Goal: Navigation & Orientation: Find specific page/section

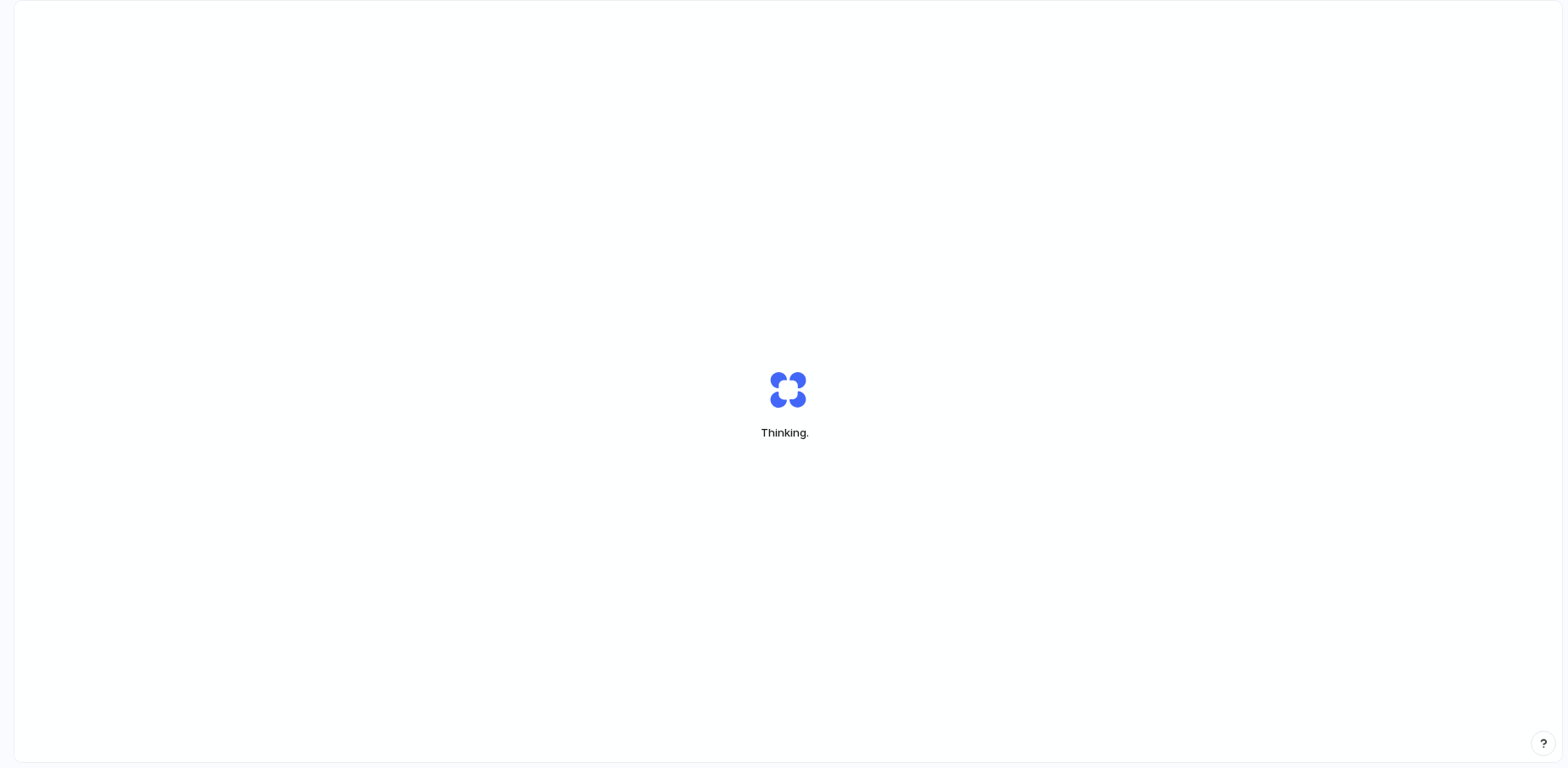
scroll to position [6, 0]
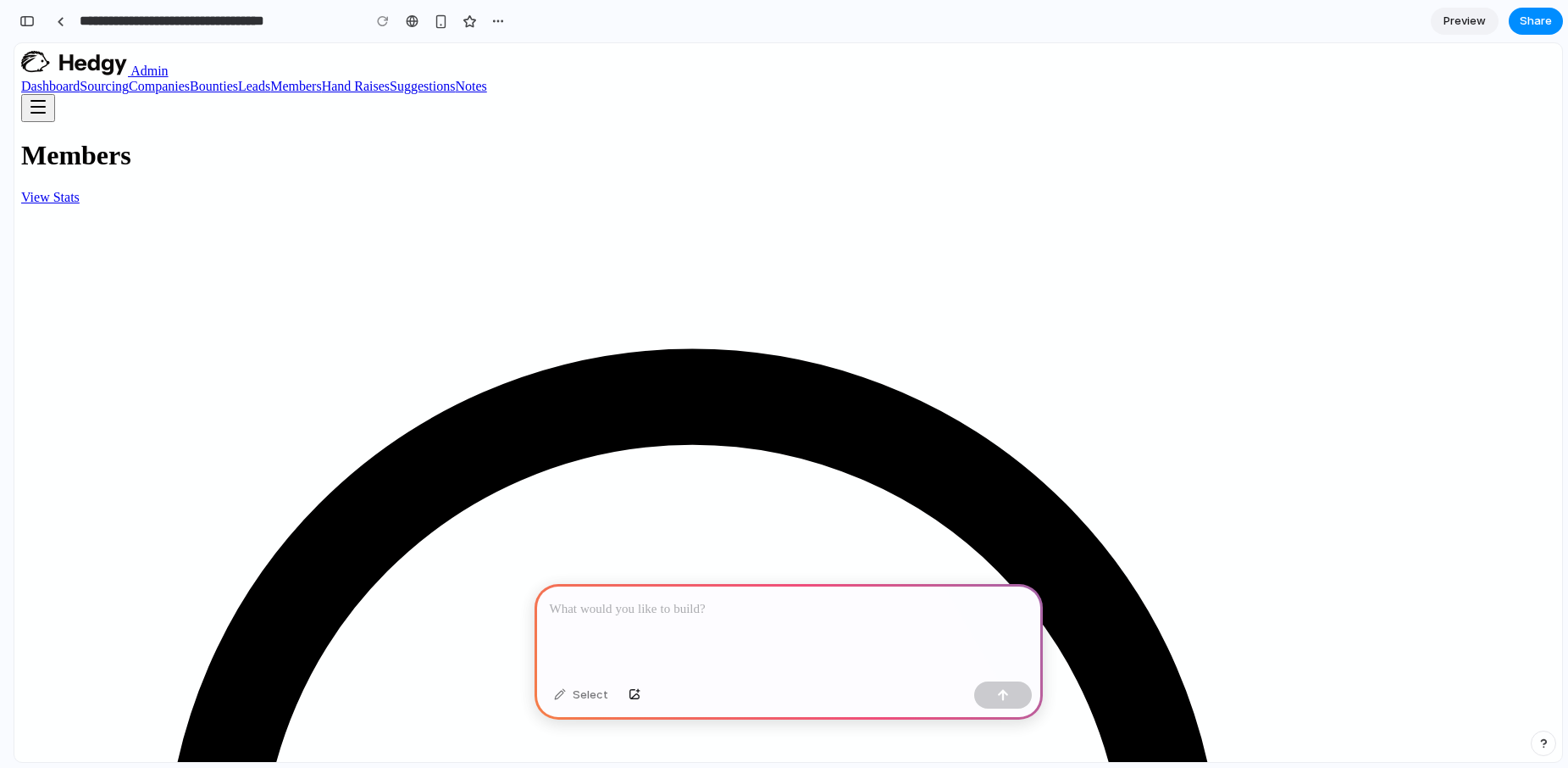
scroll to position [0, 15]
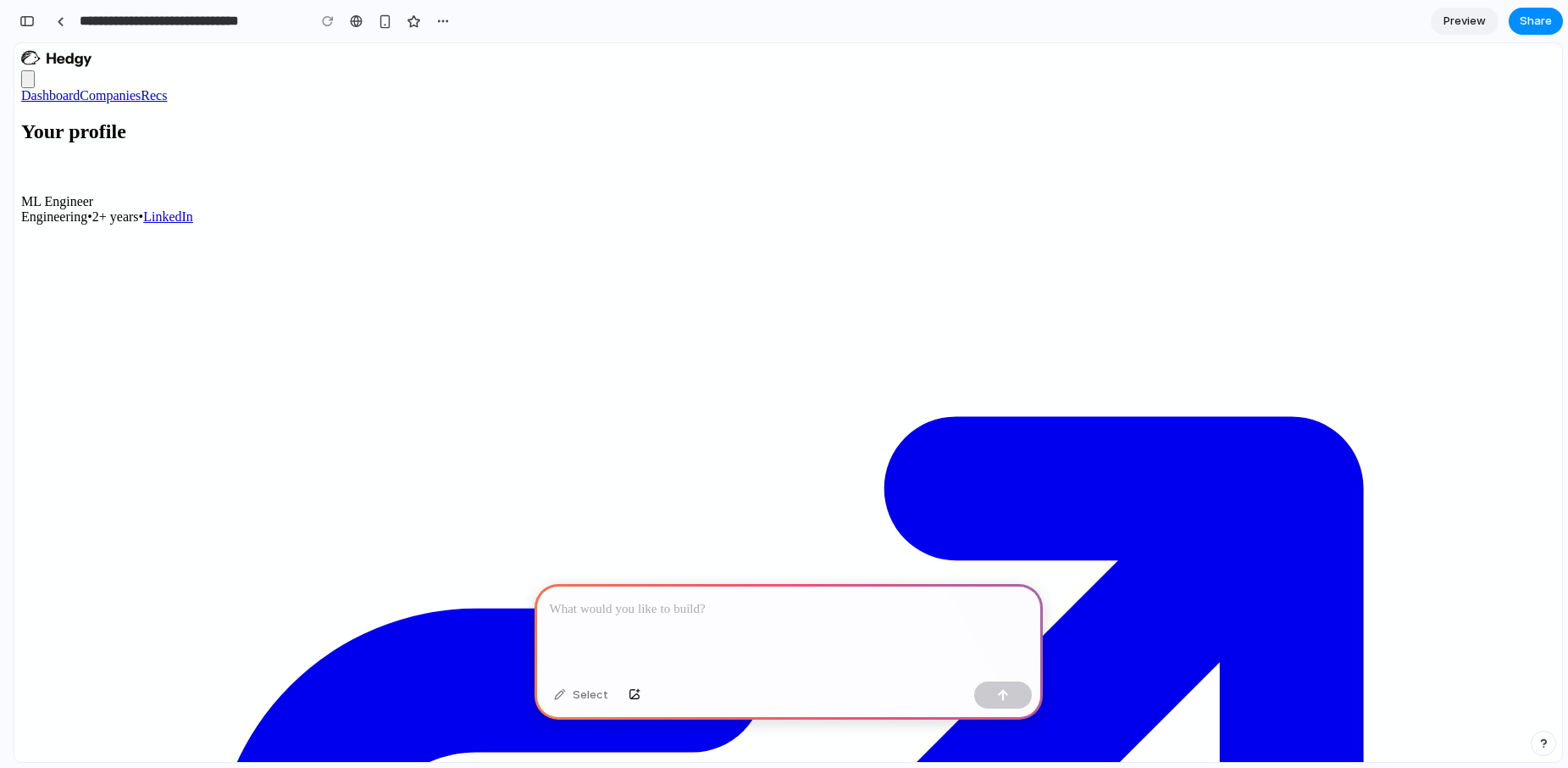
click at [140, 101] on link "Companies" at bounding box center [110, 95] width 61 height 14
click at [67, 102] on link "Dashboard" at bounding box center [50, 95] width 59 height 14
click at [819, 604] on p at bounding box center [789, 609] width 478 height 20
click at [729, 624] on div at bounding box center [788, 629] width 508 height 91
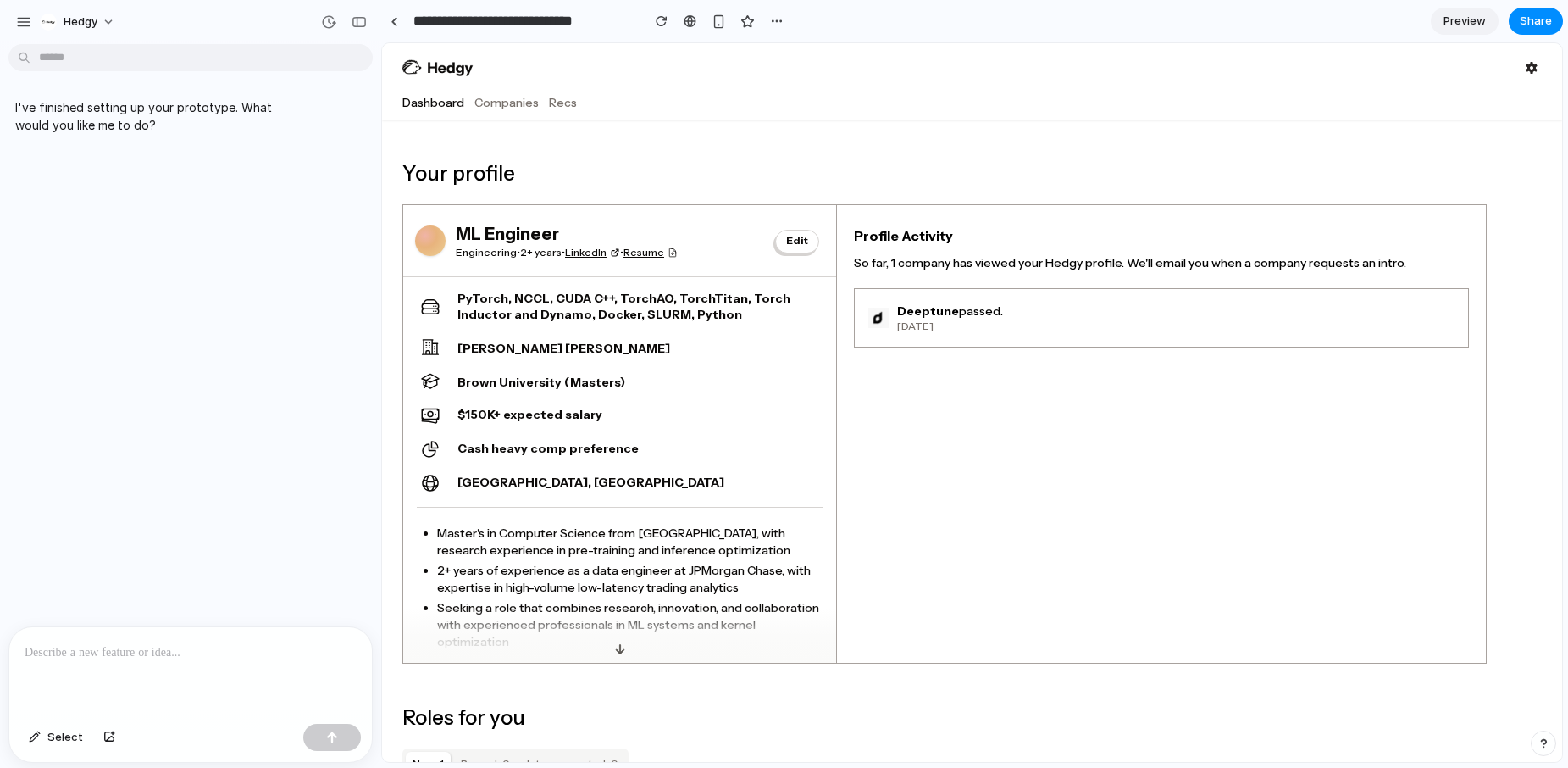
click at [504, 114] on header "Dashboard Companies Recs" at bounding box center [972, 81] width 1180 height 76
click at [501, 101] on link "Companies" at bounding box center [506, 103] width 65 height 17
click at [203, 660] on p at bounding box center [190, 652] width 332 height 20
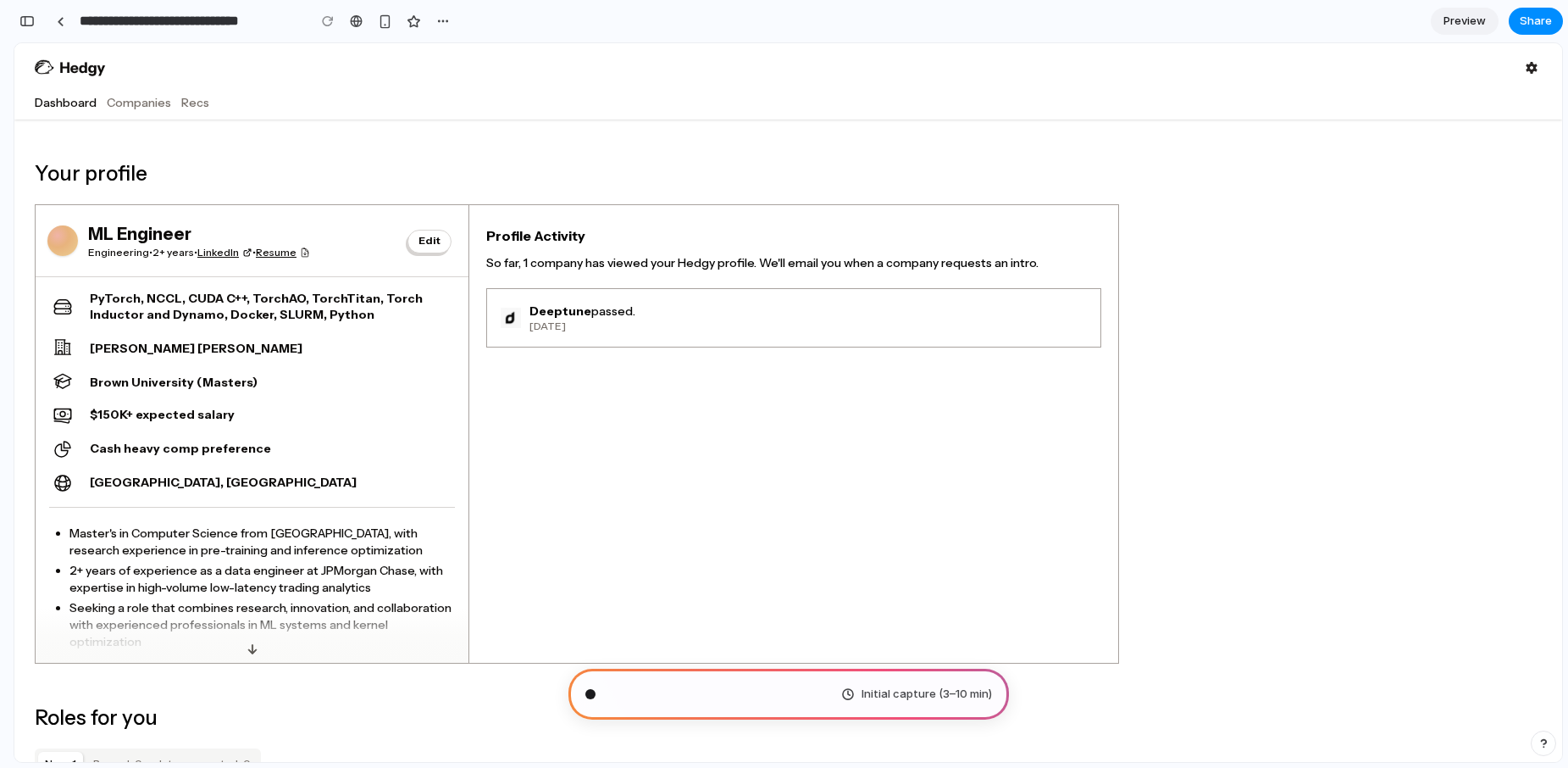
scroll to position [22, 0]
type input "**********"
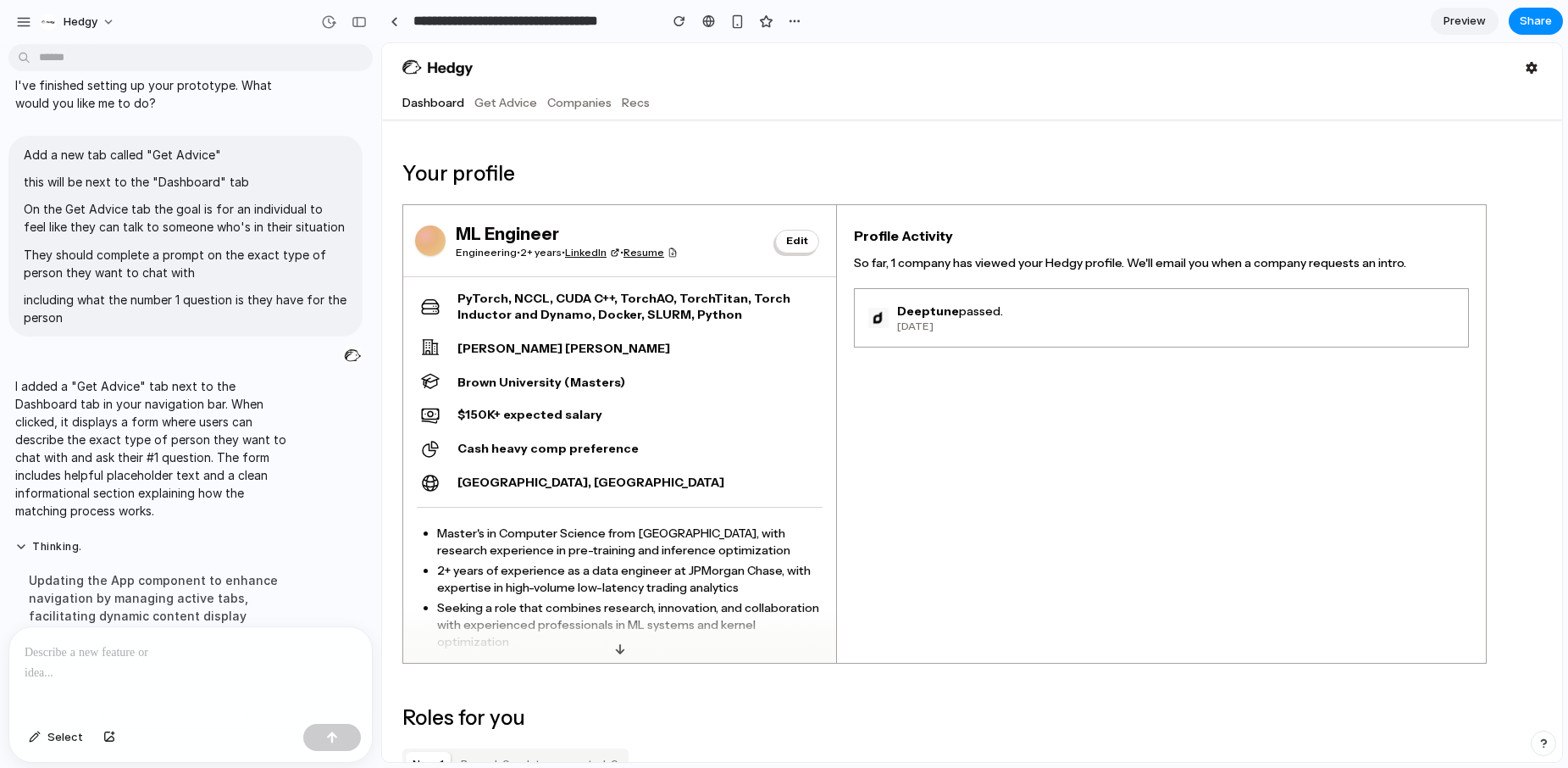
scroll to position [47, 0]
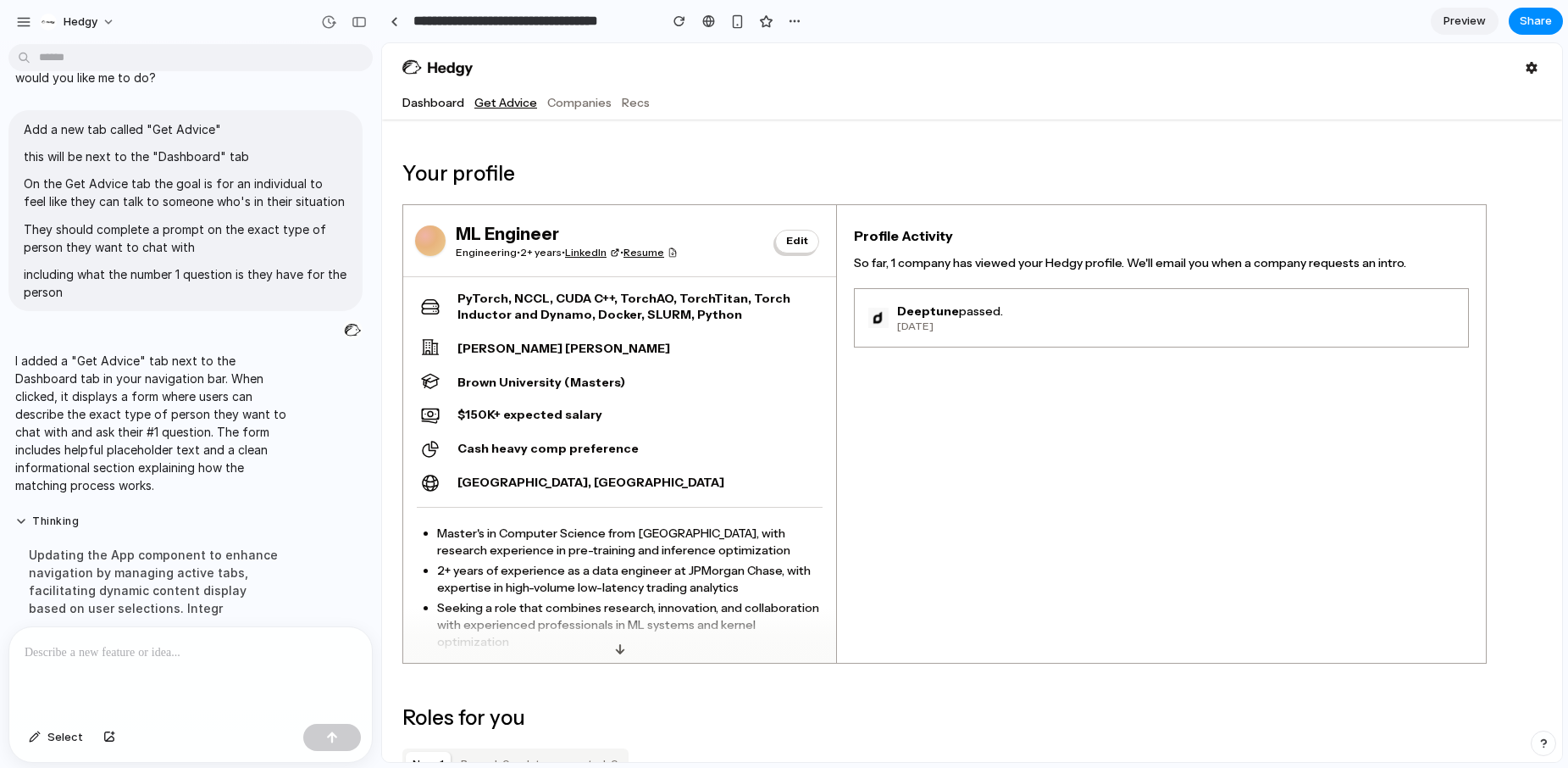
click at [481, 101] on link "Get Advice" at bounding box center [505, 103] width 63 height 17
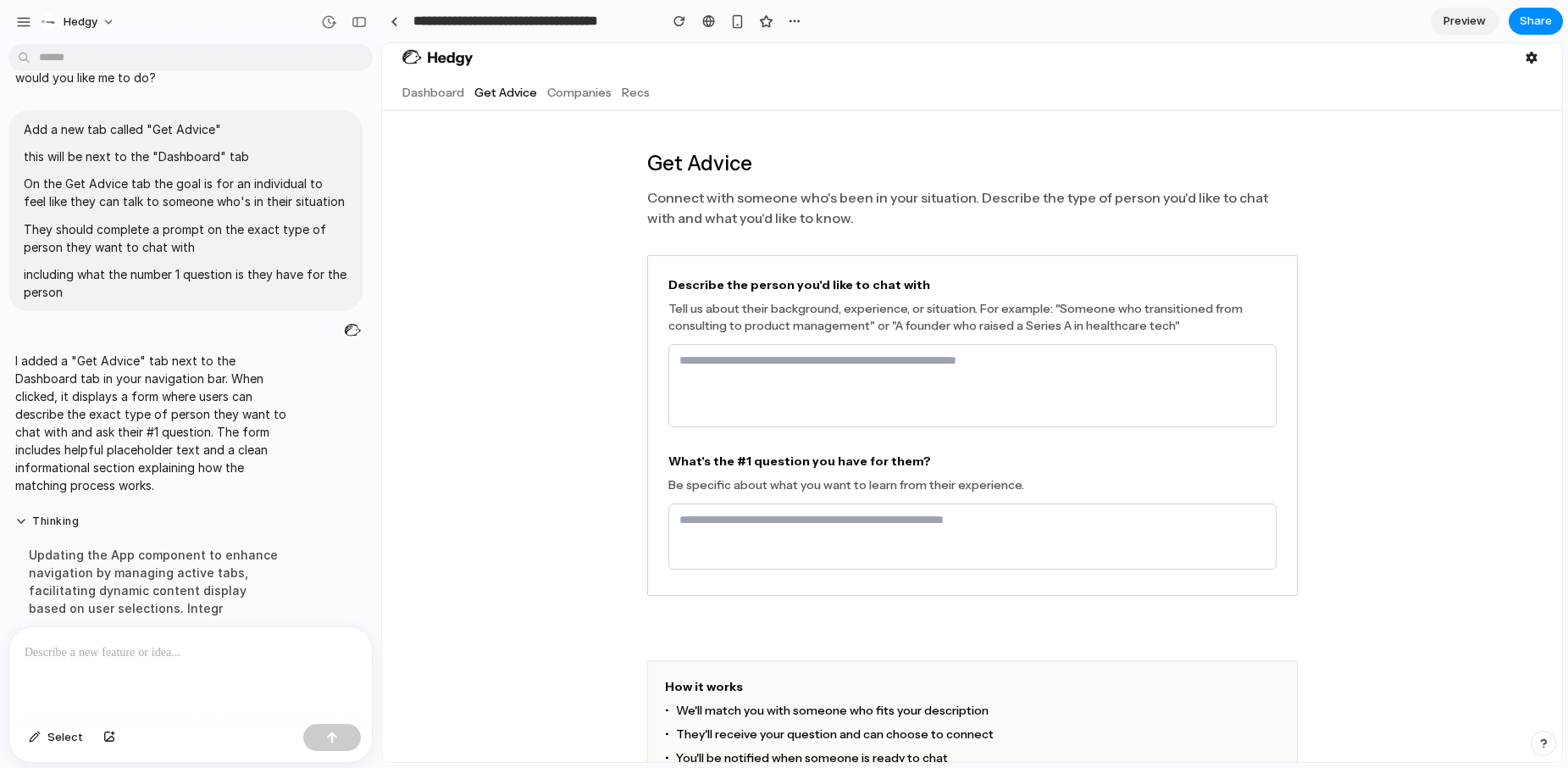
scroll to position [0, 0]
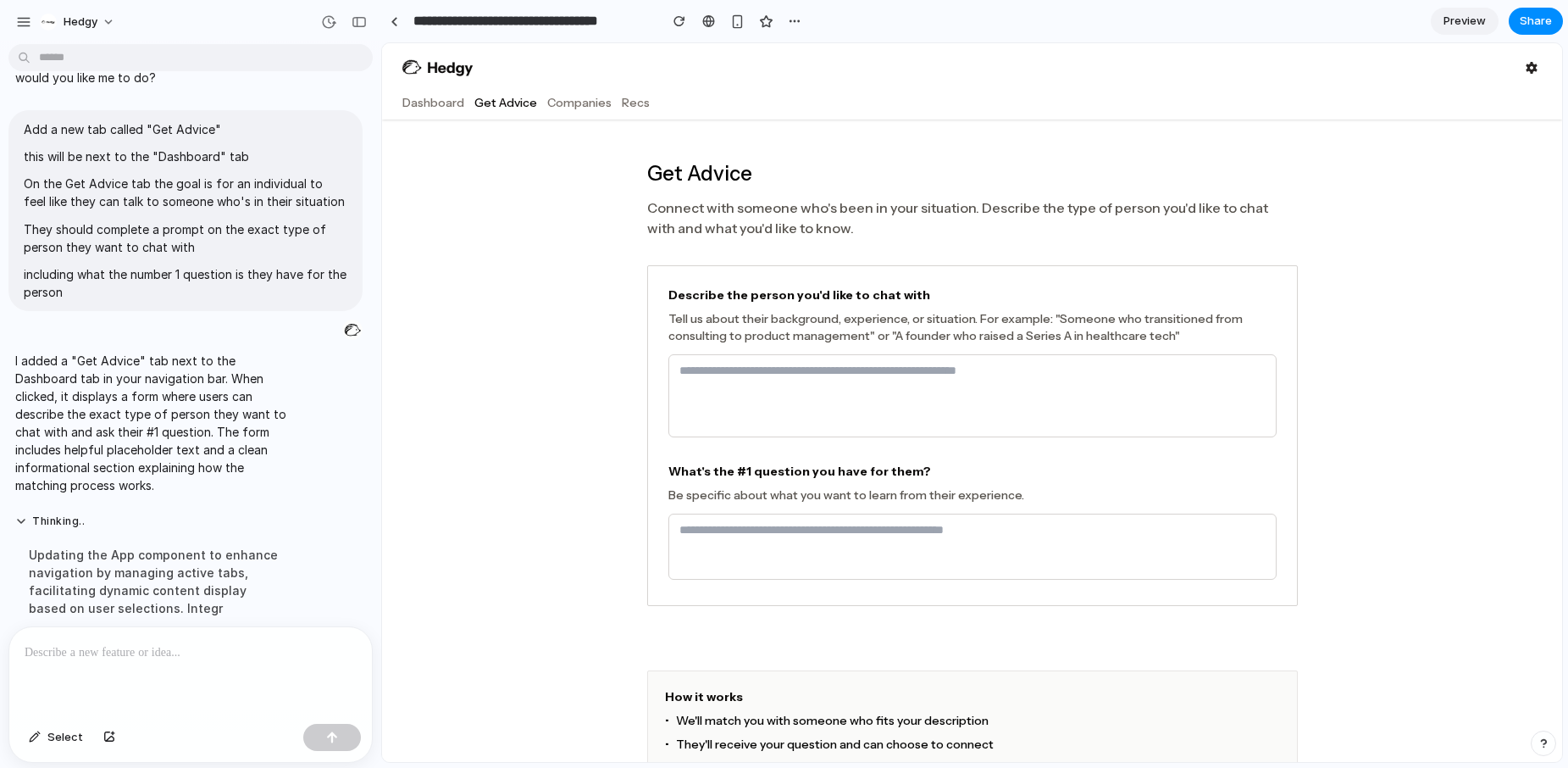
click at [246, 653] on p at bounding box center [190, 652] width 332 height 20
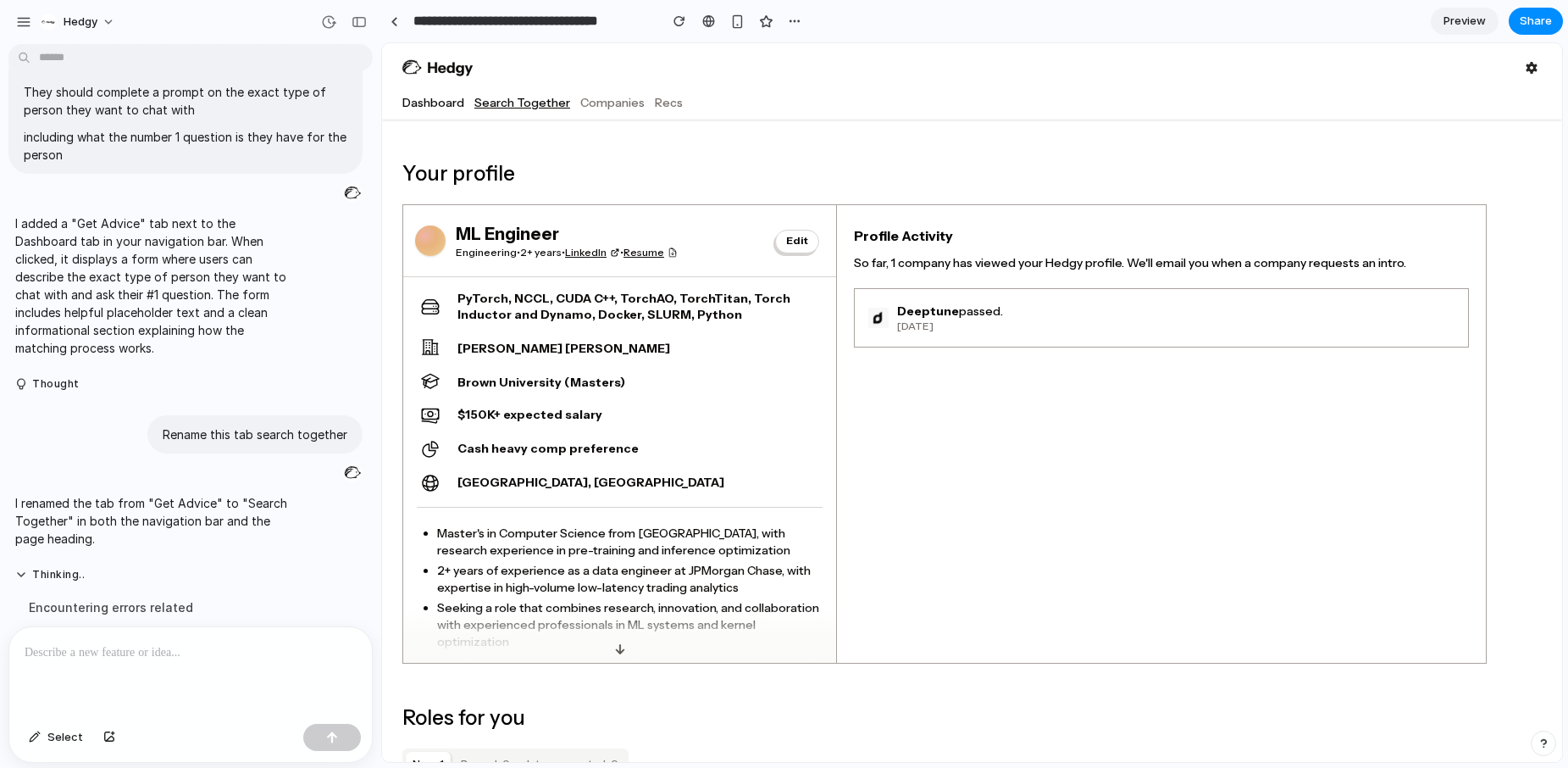
click at [507, 103] on link "Search Together" at bounding box center [522, 103] width 95 height 17
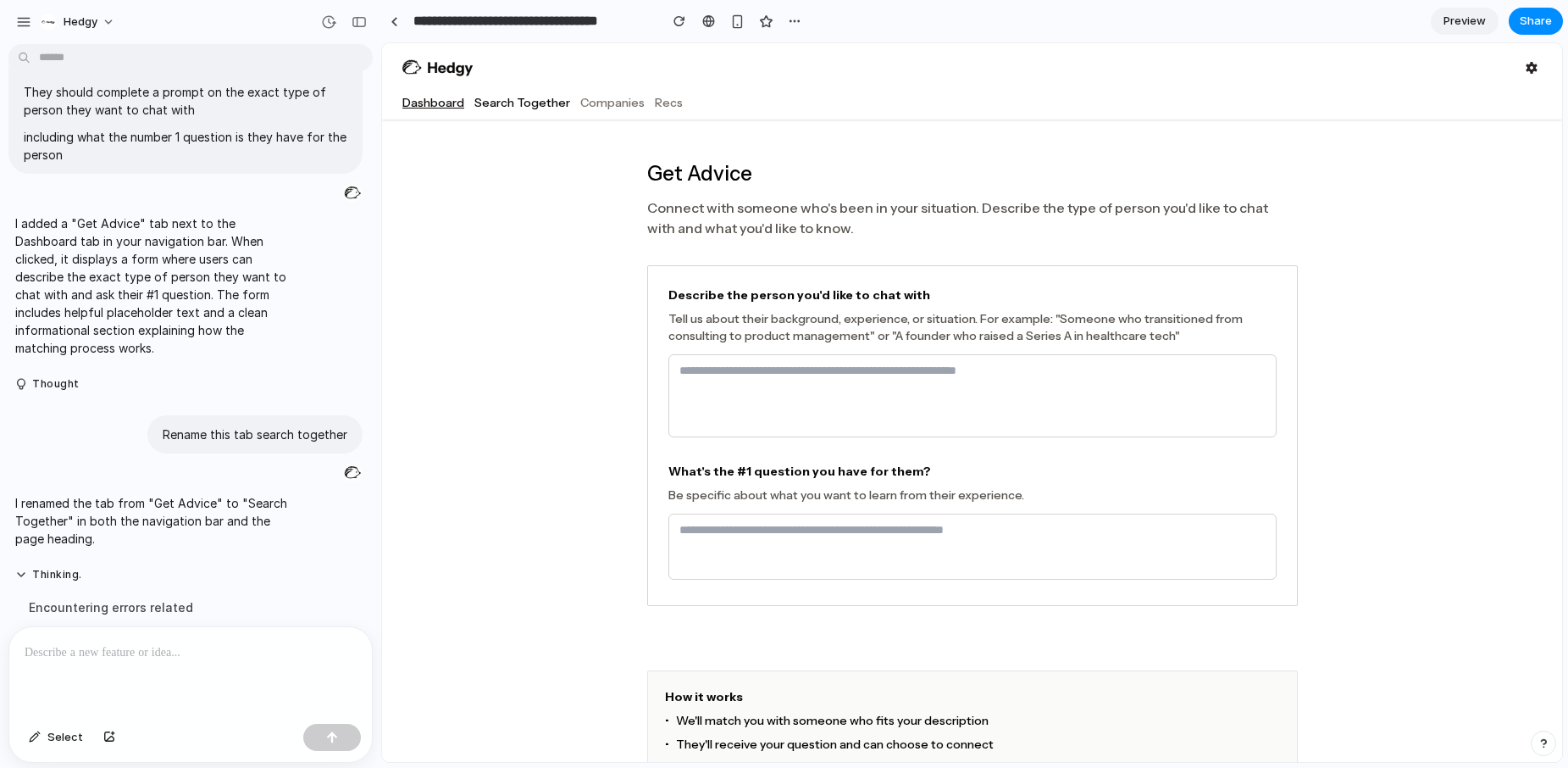
click at [441, 104] on link "Dashboard" at bounding box center [433, 103] width 62 height 17
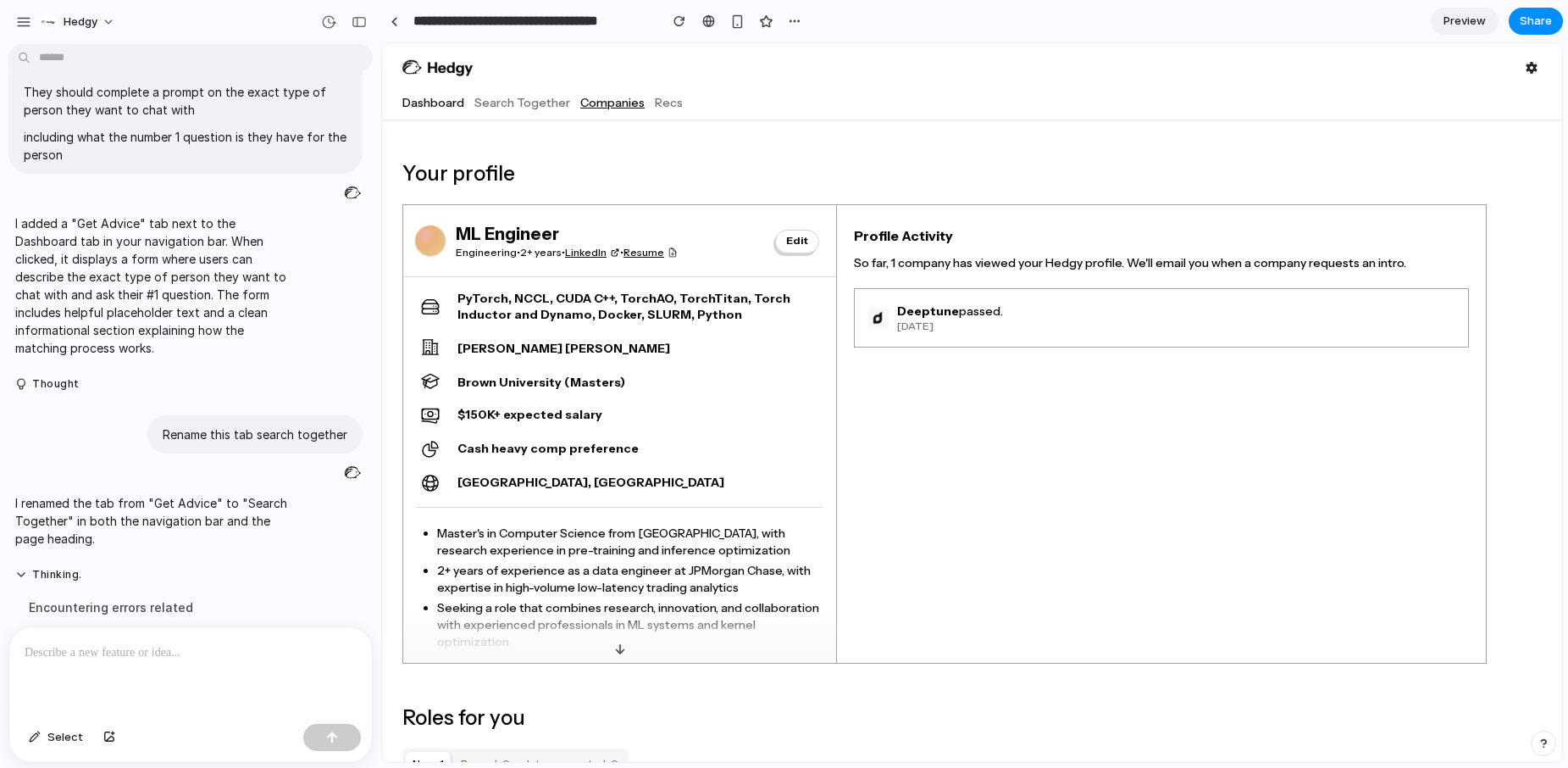
click at [599, 108] on link "Companies" at bounding box center [612, 103] width 65 height 17
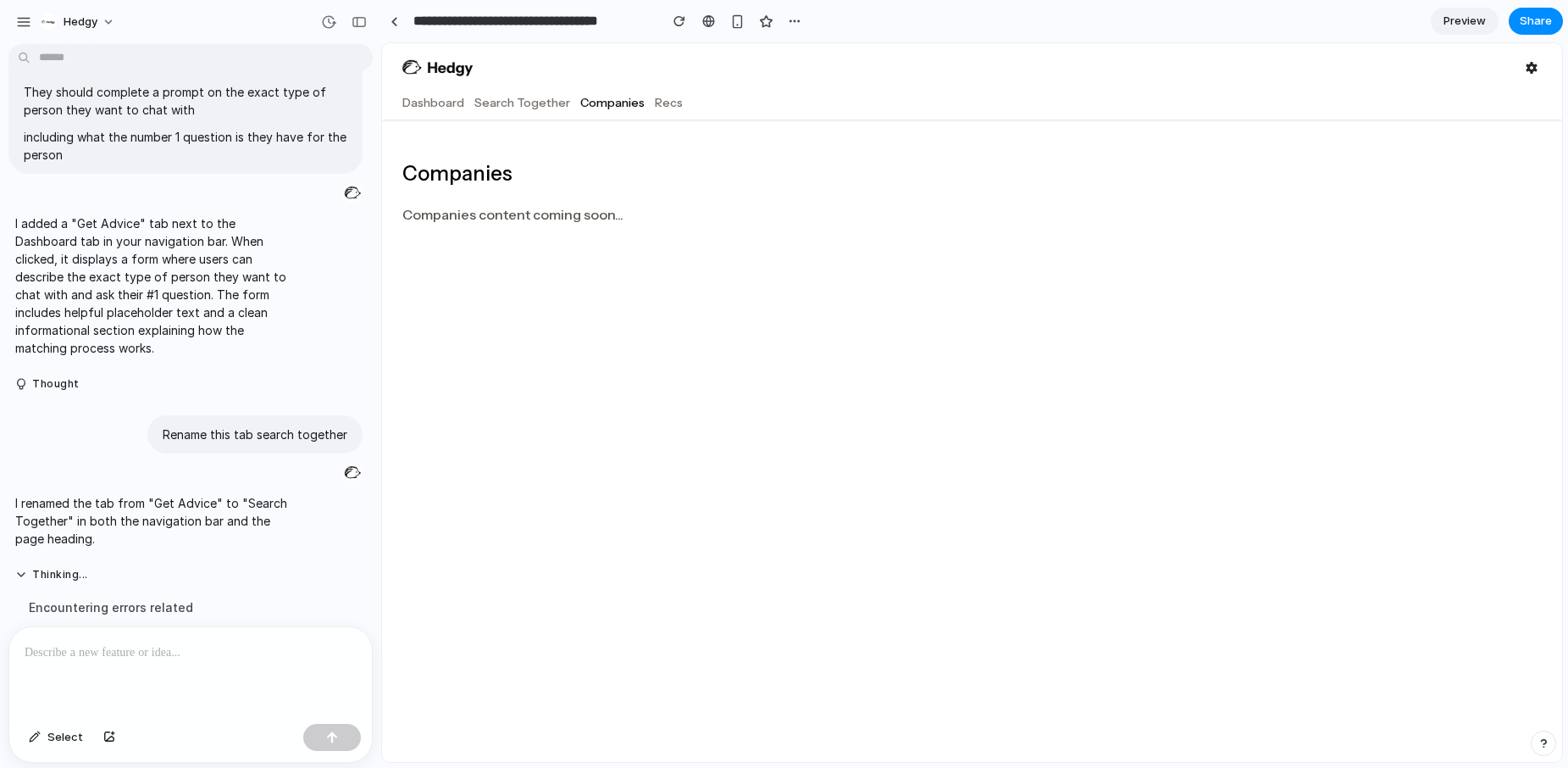
click at [524, 113] on header "Dashboard Search Together Companies Recs" at bounding box center [972, 81] width 1180 height 76
click at [525, 112] on header "Dashboard Search Together Companies Recs" at bounding box center [972, 81] width 1180 height 76
click at [527, 105] on link "Search Together" at bounding box center [522, 103] width 95 height 17
